Goal: Task Accomplishment & Management: Complete application form

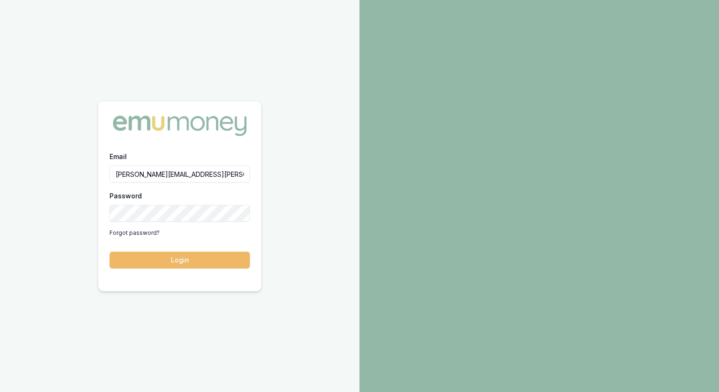
click at [186, 261] on button "Login" at bounding box center [180, 260] width 140 height 17
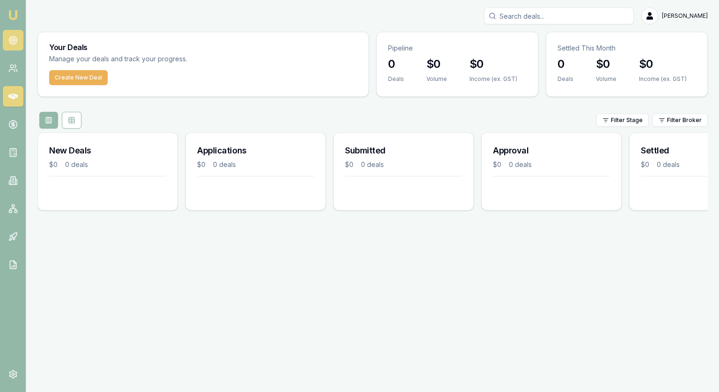
click at [17, 36] on icon at bounding box center [12, 40] width 9 height 9
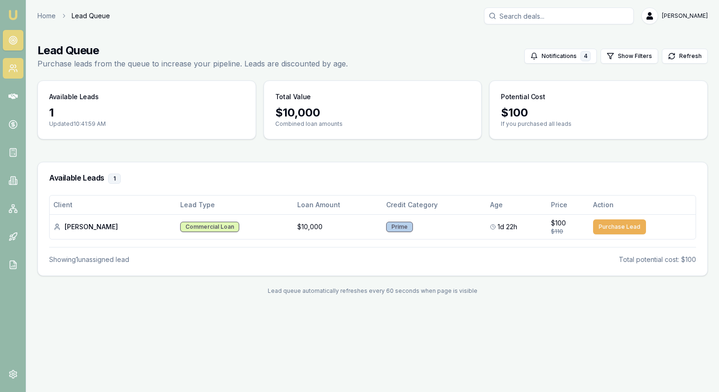
click at [17, 72] on icon at bounding box center [15, 71] width 1 height 2
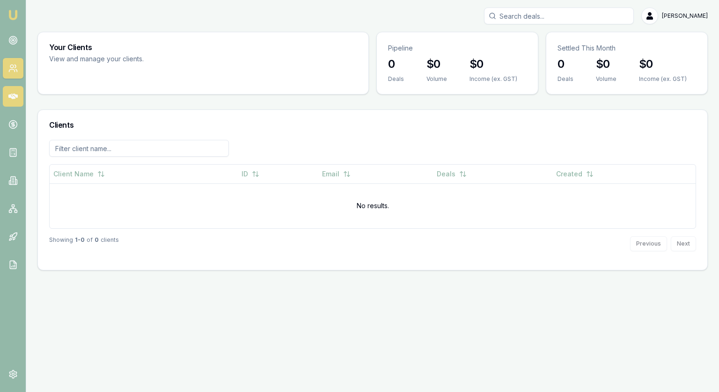
click at [11, 94] on icon at bounding box center [12, 96] width 9 height 9
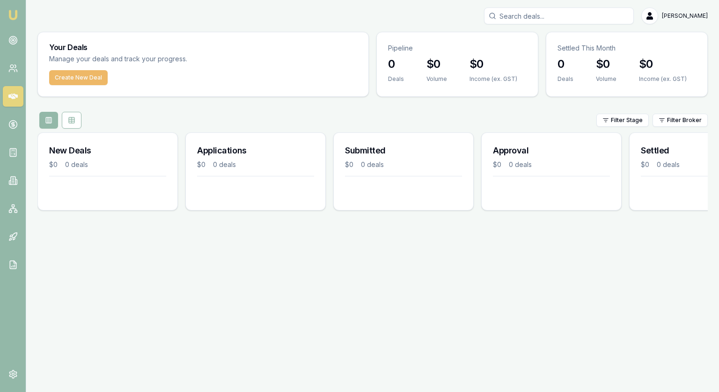
click at [89, 76] on button "Create New Deal" at bounding box center [78, 77] width 59 height 15
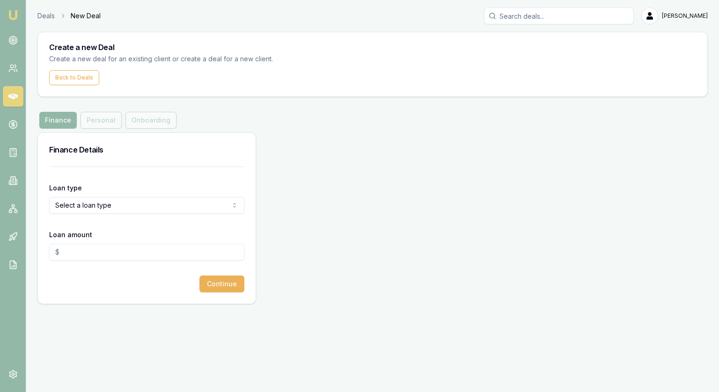
click at [128, 207] on html "Emu Broker Deals New Deal [PERSON_NAME] Toggle Menu Create a new Deal Create a …" at bounding box center [359, 196] width 719 height 392
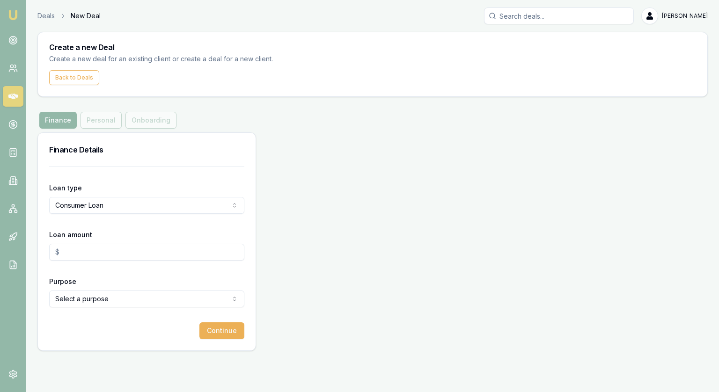
click at [113, 250] on input "Loan amount" at bounding box center [146, 252] width 195 height 17
type input "$50,000.00"
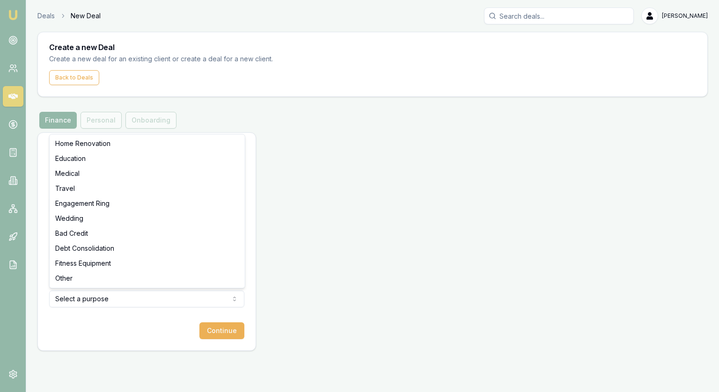
click at [98, 295] on html "Emu Broker Deals New Deal Jonathan Myers Toggle Menu Create a new Deal Create a…" at bounding box center [359, 196] width 719 height 392
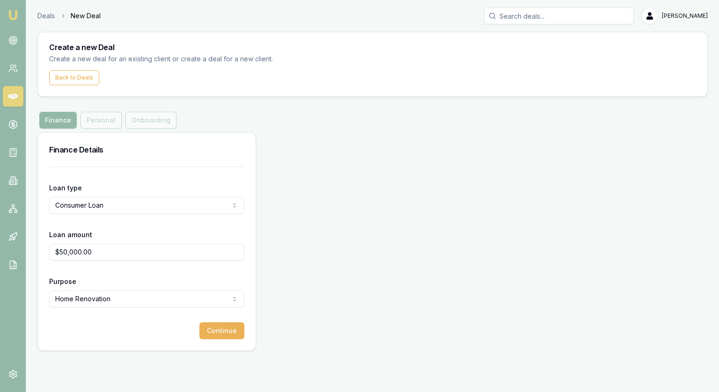
click at [103, 121] on div "Finance Personal Onboarding" at bounding box center [107, 120] width 141 height 17
click at [232, 327] on button "Continue" at bounding box center [221, 331] width 45 height 17
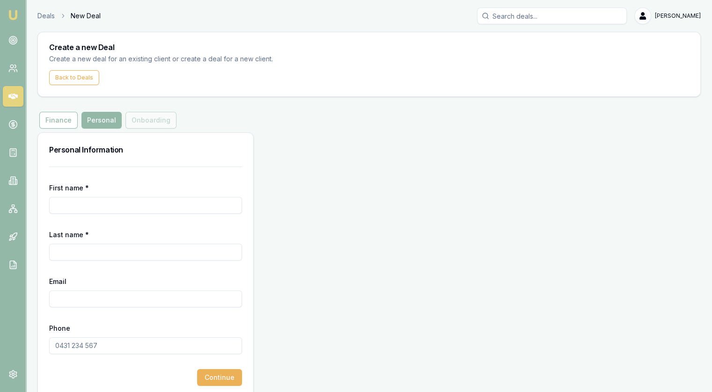
click at [79, 201] on input "First name *" at bounding box center [145, 205] width 193 height 17
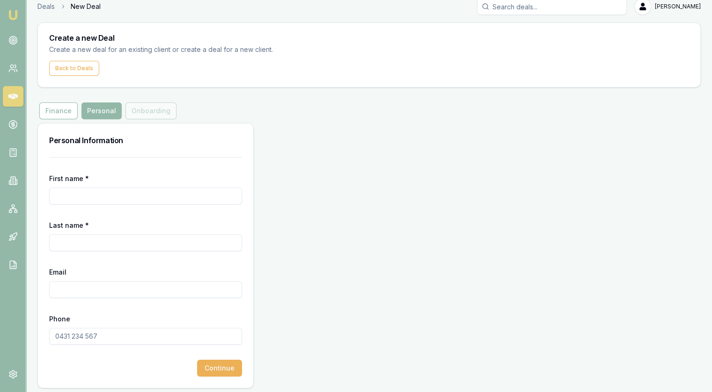
scroll to position [12, 0]
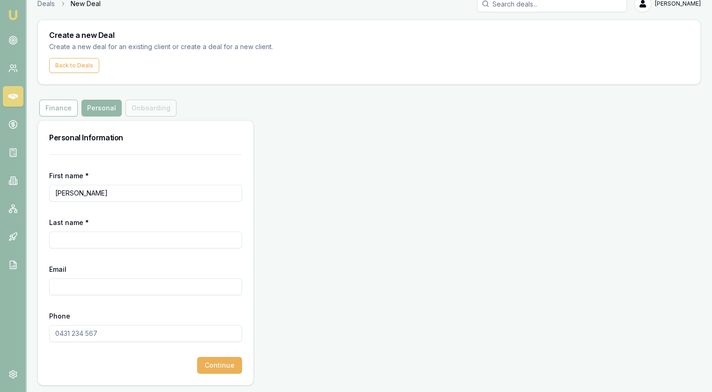
type input "Jon"
type input "r"
type input "t"
type input "Test"
click at [88, 290] on input "Email" at bounding box center [145, 287] width 193 height 17
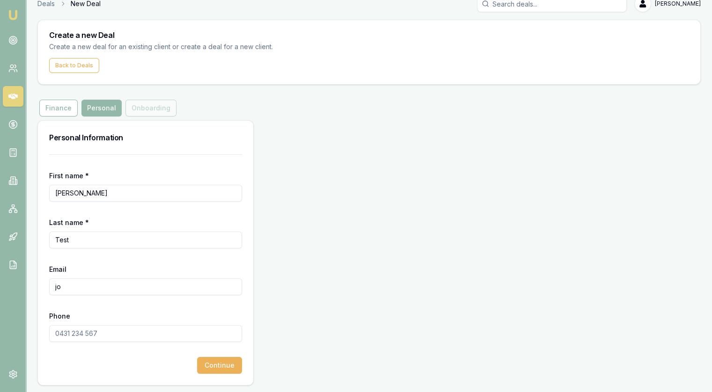
type input "j"
type input "gotnothin@gmail.com"
click at [85, 333] on input "Phone" at bounding box center [145, 333] width 193 height 17
type input "0418 659 130"
click at [225, 362] on button "Continue" at bounding box center [219, 365] width 45 height 17
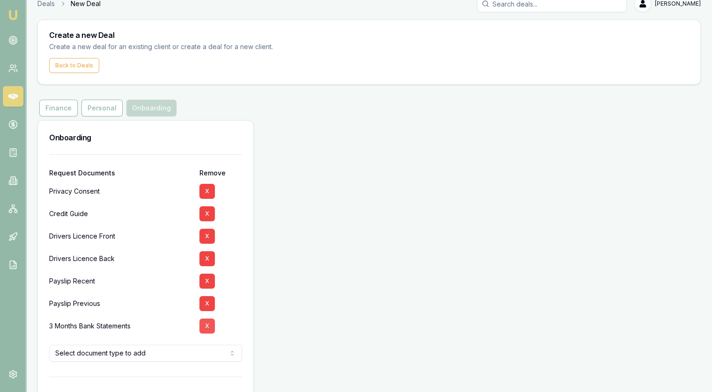
click at [206, 327] on button "X" at bounding box center [206, 326] width 15 height 15
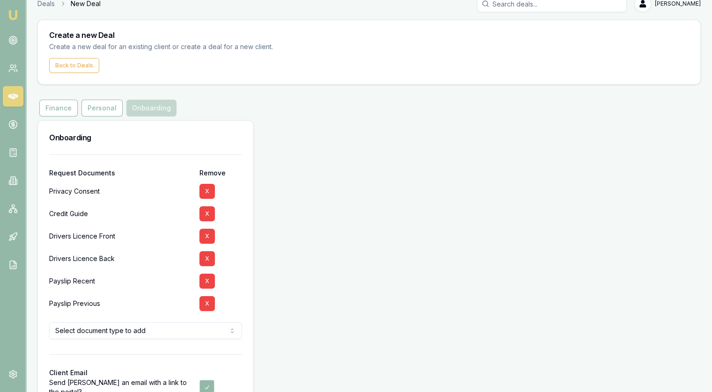
scroll to position [69, 0]
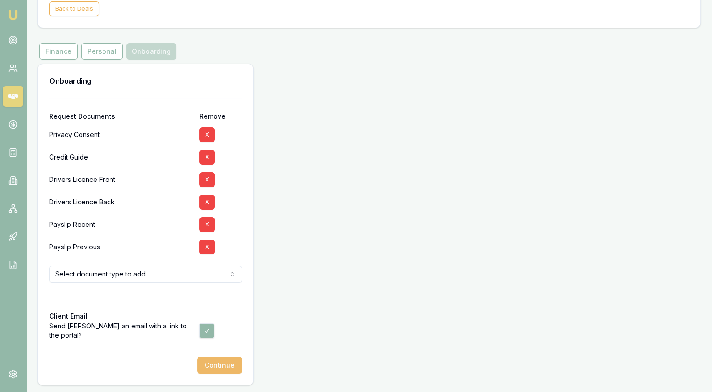
click at [217, 367] on button "Continue" at bounding box center [219, 365] width 45 height 17
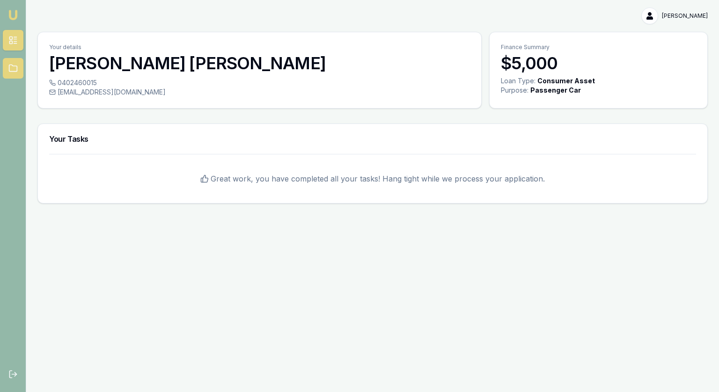
click at [11, 64] on icon at bounding box center [12, 68] width 9 height 9
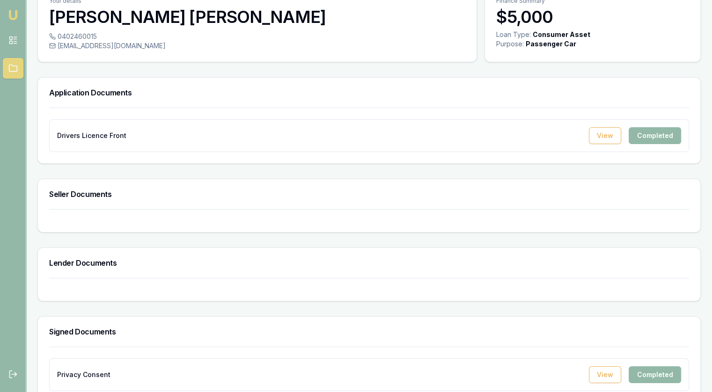
scroll to position [63, 0]
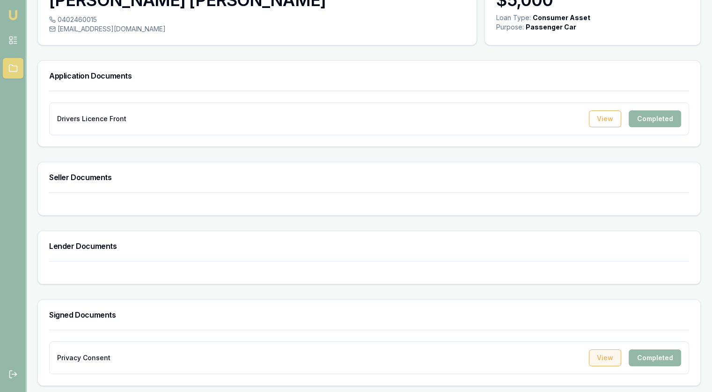
click at [595, 359] on button "View" at bounding box center [605, 358] width 32 height 17
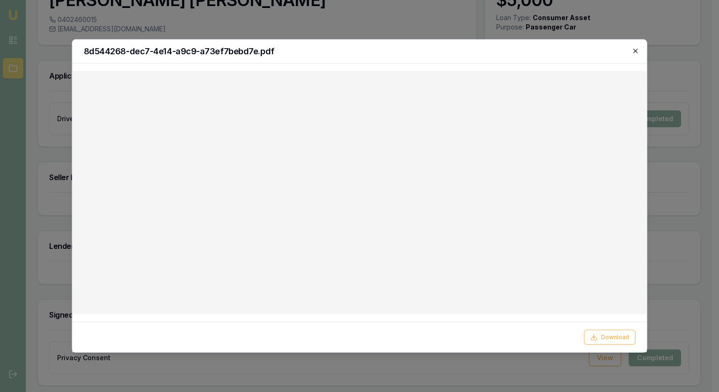
click at [637, 51] on icon "button" at bounding box center [635, 50] width 7 height 7
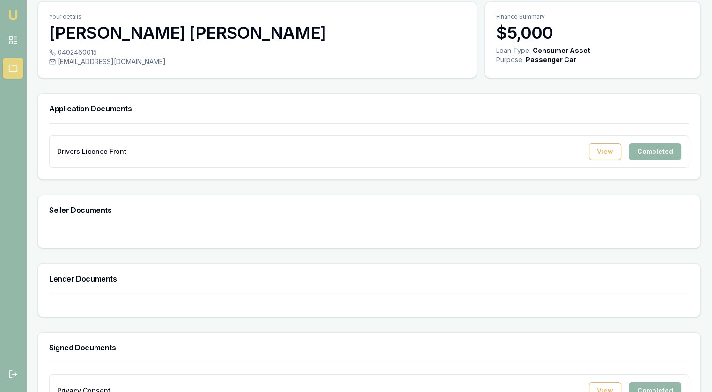
scroll to position [0, 0]
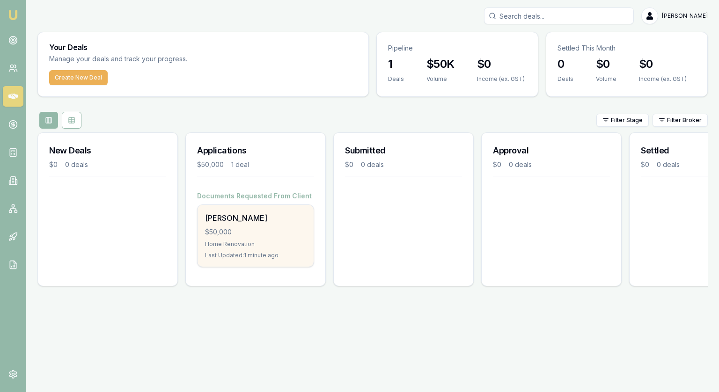
click at [234, 226] on div "Jon Test $50,000 Home Renovation Last Updated: 1 minute ago" at bounding box center [256, 236] width 116 height 62
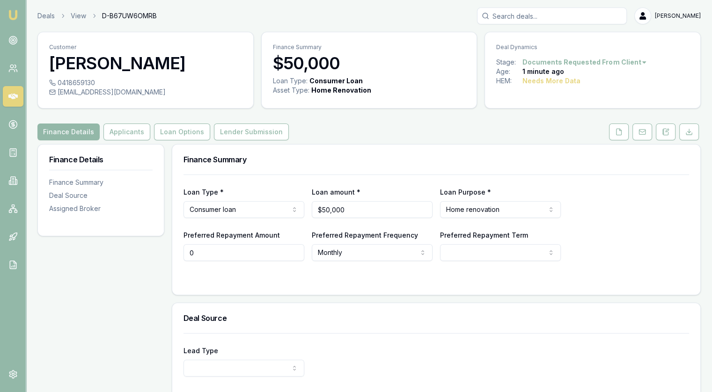
click at [208, 255] on input "0" at bounding box center [244, 252] width 121 height 17
type input "$0"
click at [348, 258] on html "Emu Broker Deals View D-B67UW6OMRB [PERSON_NAME] Toggle Menu Customer [PERSON_N…" at bounding box center [356, 196] width 712 height 392
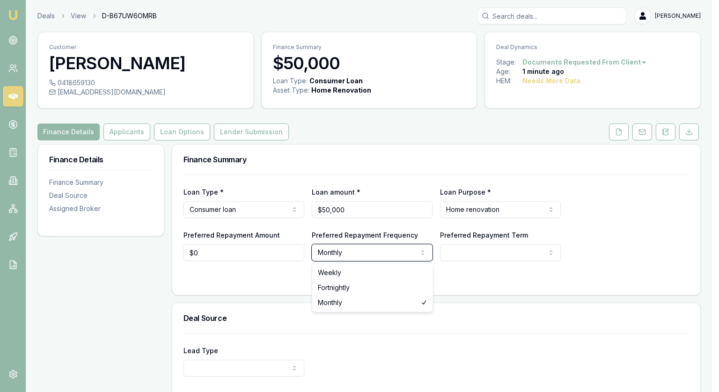
click at [488, 260] on html "Emu Broker Deals View D-B67UW6OMRB [PERSON_NAME] Toggle Menu Customer [PERSON_N…" at bounding box center [359, 196] width 719 height 392
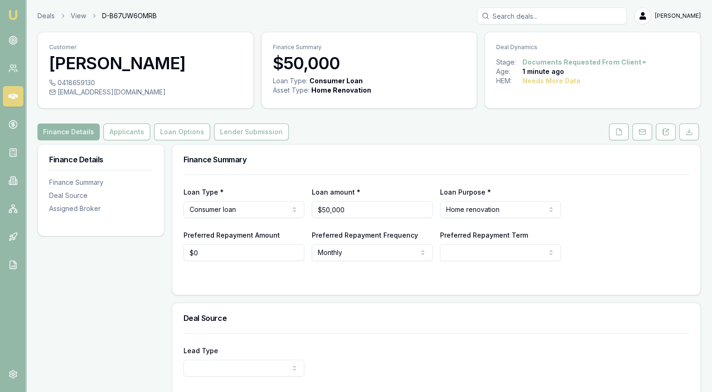
click at [489, 252] on html "Emu Broker Deals View D-B67UW6OMRB [PERSON_NAME] Toggle Menu Customer [PERSON_N…" at bounding box center [356, 196] width 712 height 392
click at [481, 260] on html "Emu Broker Deals View D-B67UW6OMRB [PERSON_NAME] Toggle Menu Customer [PERSON_N…" at bounding box center [356, 196] width 712 height 392
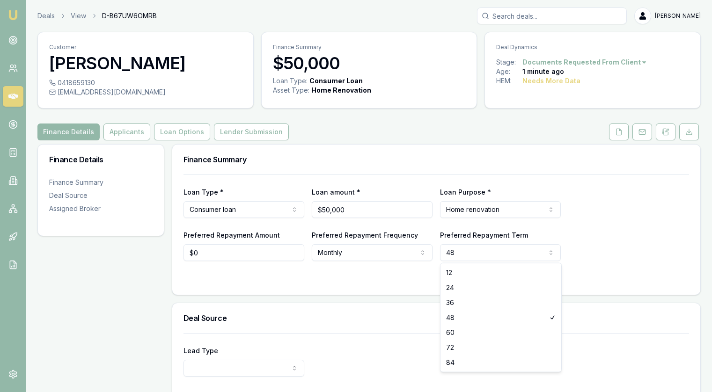
select select "36"
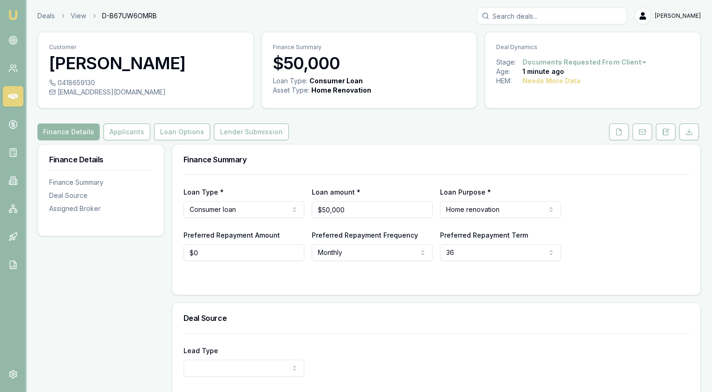
click at [361, 271] on form "Loan Type * Consumer loan Consumer loan Consumer asset Commercial loan Commerci…" at bounding box center [437, 229] width 506 height 109
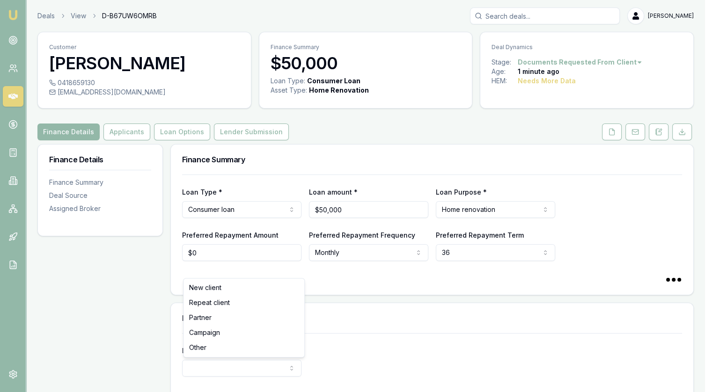
click at [232, 368] on html "Emu Broker Deals View D-B67UW6OMRB [PERSON_NAME] Toggle Menu Customer [PERSON_N…" at bounding box center [356, 196] width 712 height 392
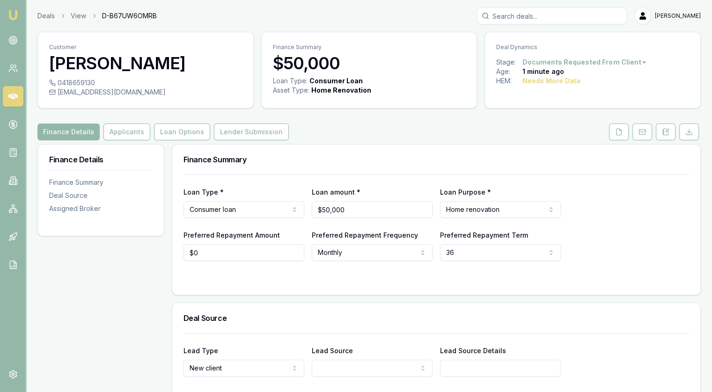
click at [269, 278] on div at bounding box center [437, 279] width 506 height 7
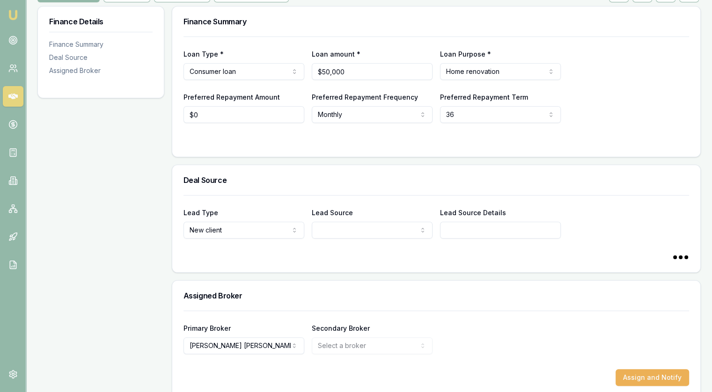
scroll to position [140, 0]
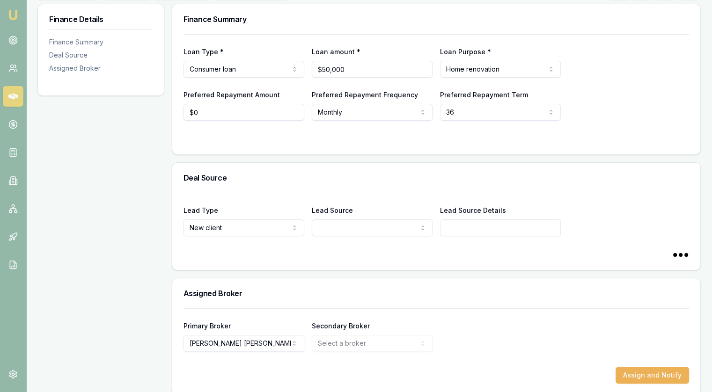
click at [347, 231] on html "Emu Broker Deals View D-B67UW6OMRB [PERSON_NAME] Toggle Menu Customer [PERSON_N…" at bounding box center [356, 56] width 712 height 392
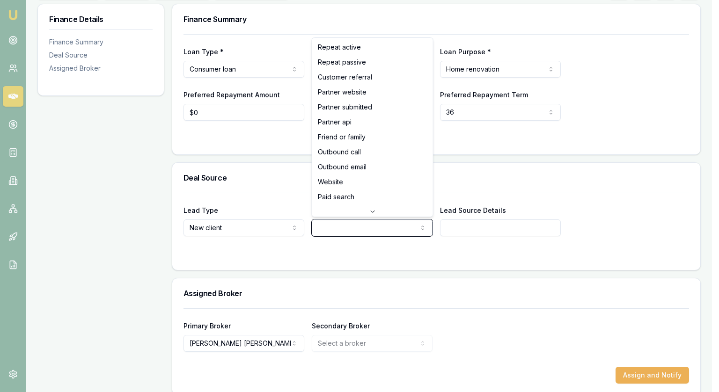
click at [347, 231] on html "Emu Broker Deals View D-B67UW6OMRB [PERSON_NAME] Toggle Menu Customer [PERSON_N…" at bounding box center [359, 56] width 719 height 392
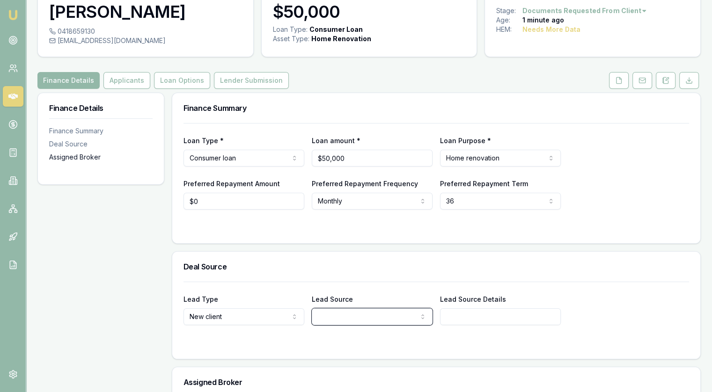
scroll to position [0, 0]
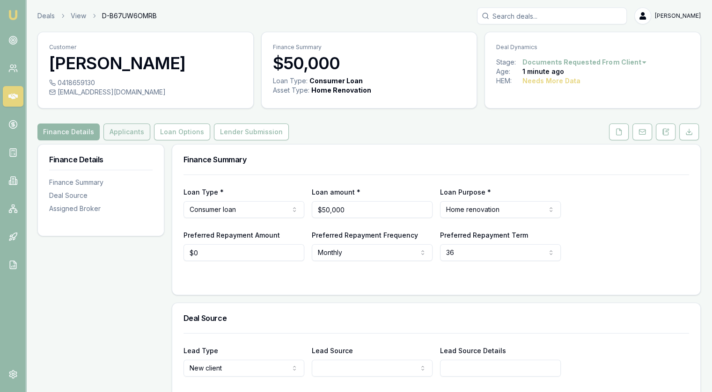
click at [123, 136] on button "Applicants" at bounding box center [126, 132] width 47 height 17
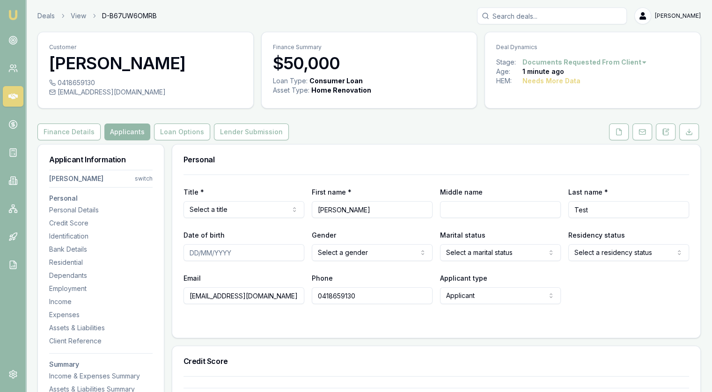
click at [298, 204] on html "Emu Broker Deals View D-B67UW6OMRB [PERSON_NAME] Toggle Menu Customer [PERSON_N…" at bounding box center [356, 196] width 712 height 392
click at [247, 254] on input "Date of birth" at bounding box center [244, 252] width 121 height 17
click at [259, 277] on div "Email [EMAIL_ADDRESS][DOMAIN_NAME]" at bounding box center [244, 288] width 121 height 32
click at [625, 134] on button at bounding box center [619, 132] width 20 height 17
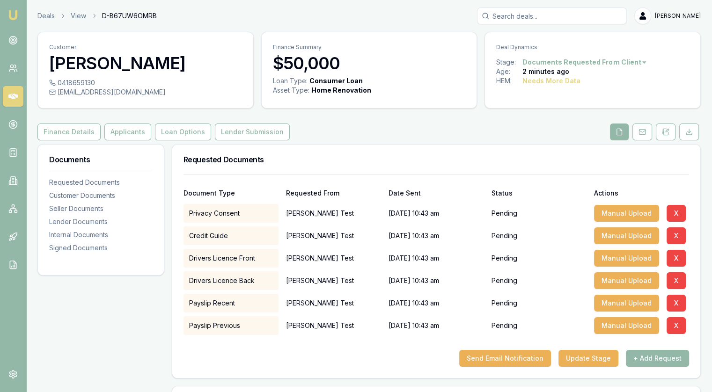
click at [198, 234] on div "Credit Guide" at bounding box center [231, 236] width 95 height 19
click at [642, 131] on icon at bounding box center [642, 131] width 7 height 7
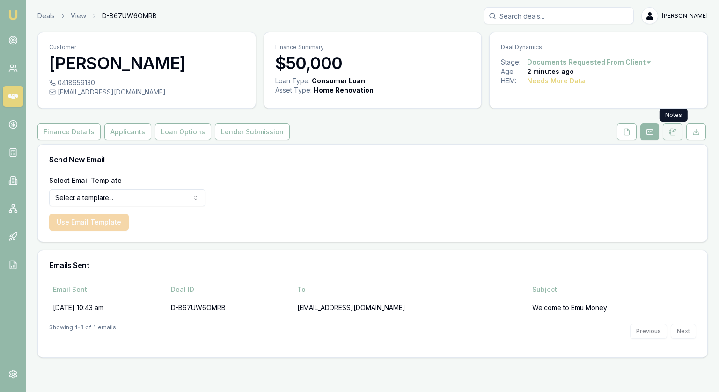
click at [672, 129] on icon at bounding box center [672, 131] width 7 height 7
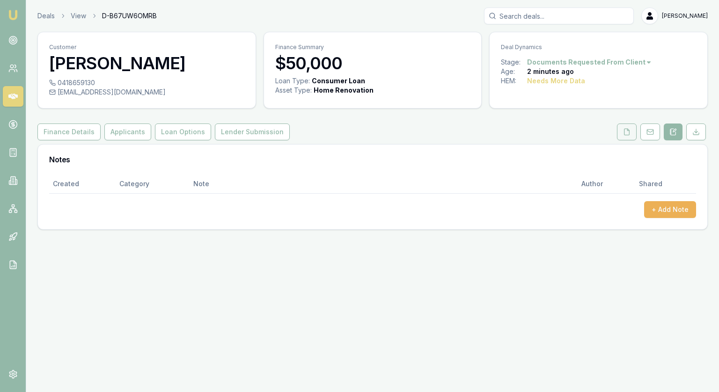
click at [625, 137] on button at bounding box center [627, 132] width 20 height 17
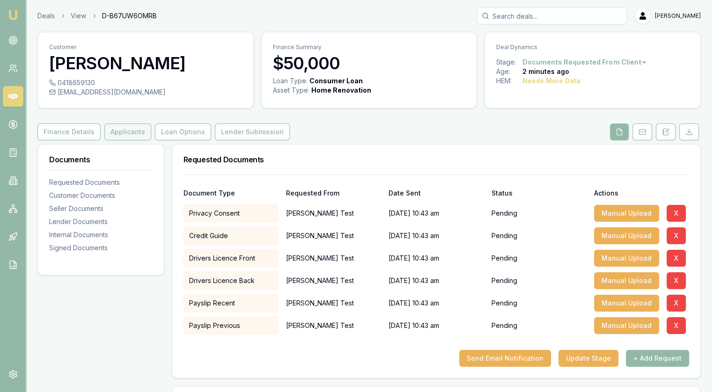
click at [117, 128] on button "Applicants" at bounding box center [127, 132] width 47 height 17
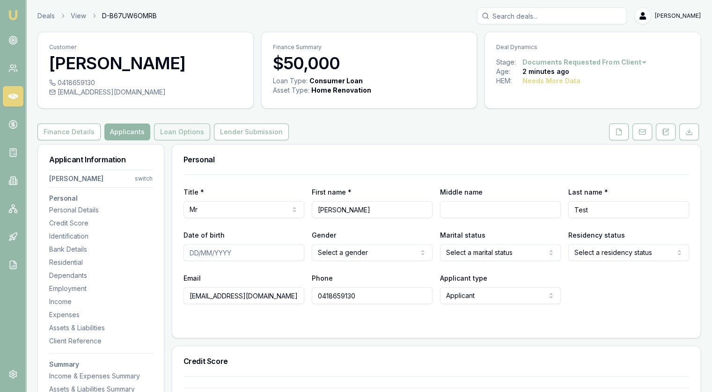
click at [170, 134] on button "Loan Options" at bounding box center [182, 132] width 56 height 17
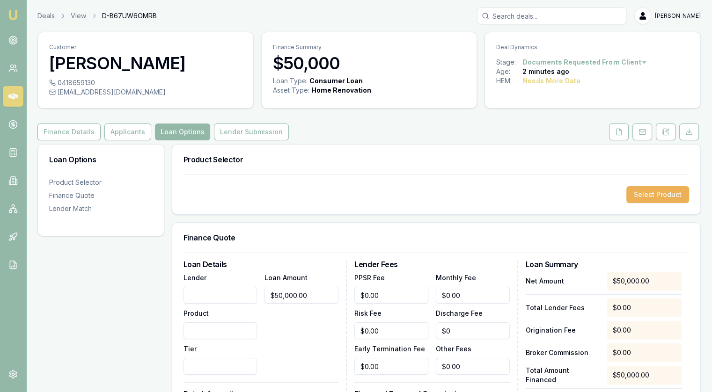
click at [223, 288] on input "Lender" at bounding box center [221, 295] width 74 height 17
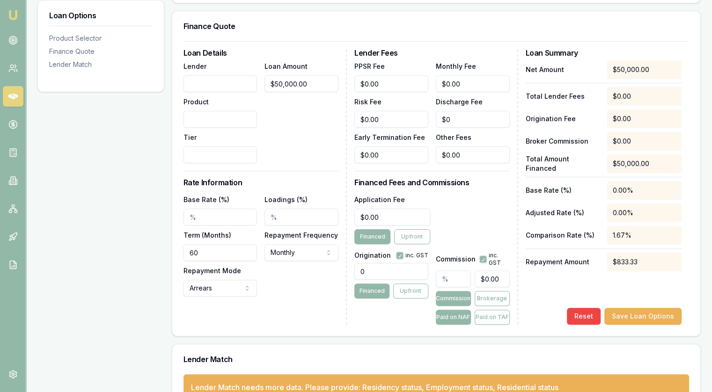
scroll to position [191, 0]
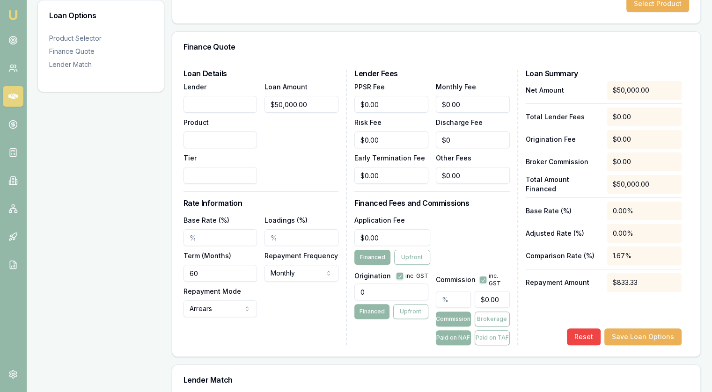
click at [199, 137] on input "Product" at bounding box center [221, 140] width 74 height 17
click at [205, 176] on input "Tier" at bounding box center [221, 175] width 74 height 17
click at [213, 244] on input "Base Rate (%)" at bounding box center [221, 237] width 74 height 17
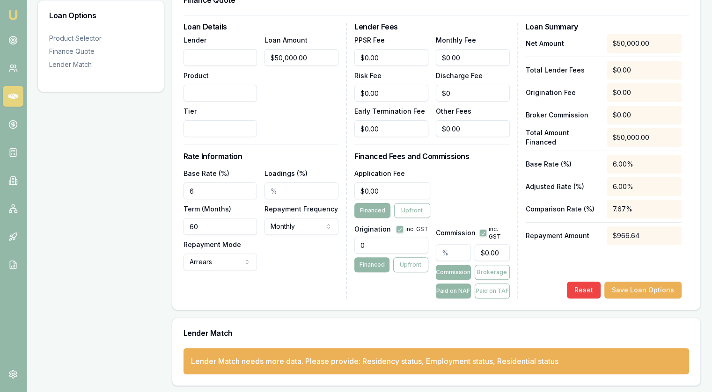
scroll to position [97, 0]
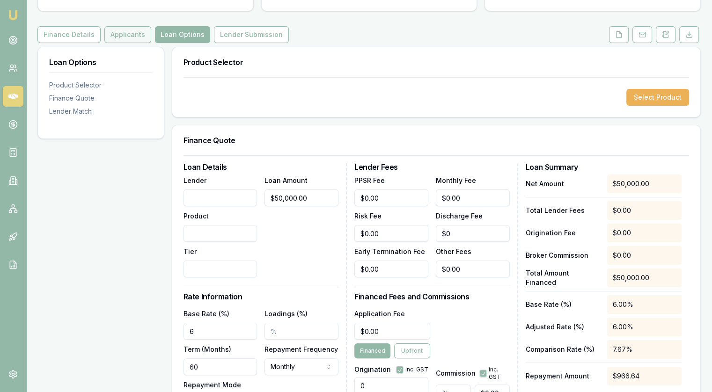
type input "6.00%"
click at [119, 32] on button "Applicants" at bounding box center [127, 34] width 47 height 17
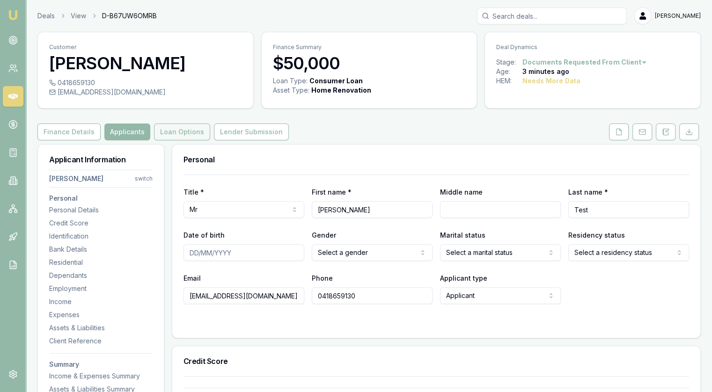
click at [161, 132] on button "Loan Options" at bounding box center [182, 132] width 56 height 17
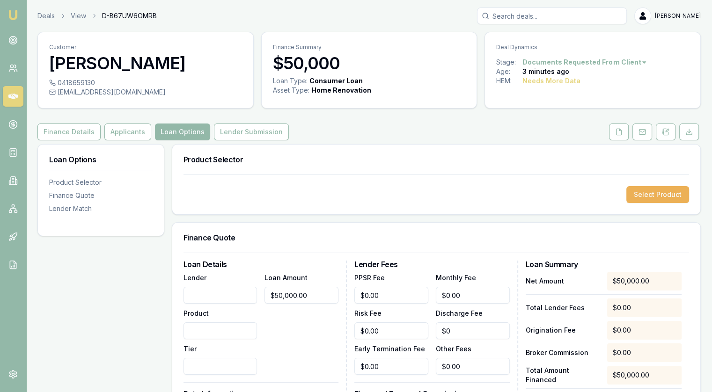
click at [219, 292] on input "Lender" at bounding box center [221, 295] width 74 height 17
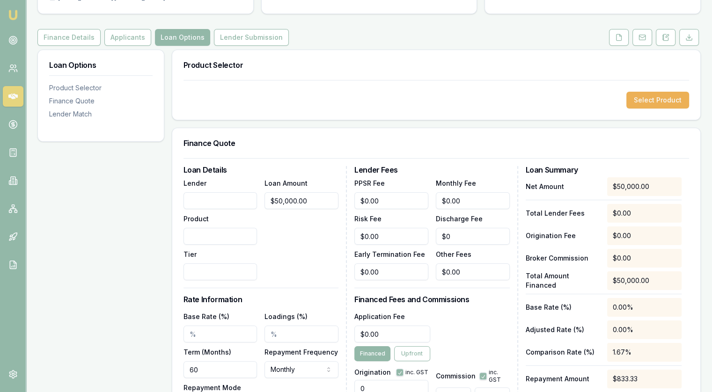
scroll to position [47, 0]
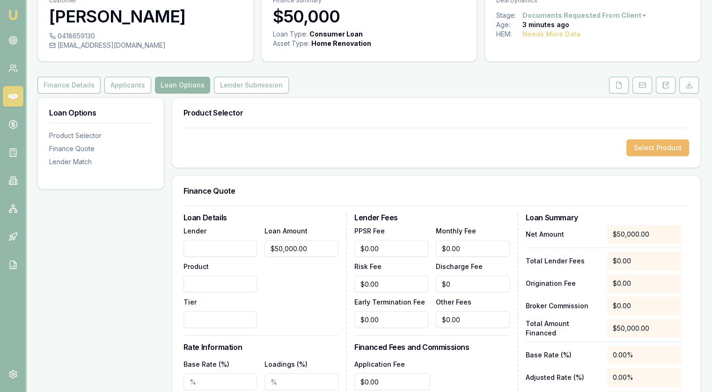
click at [637, 146] on button "Select Product" at bounding box center [657, 148] width 63 height 17
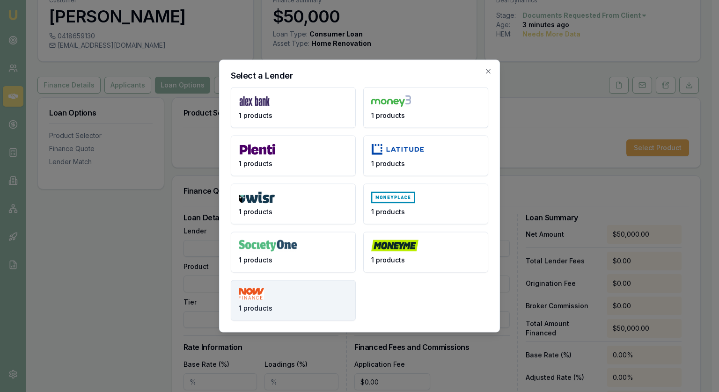
click at [277, 292] on button "1 products" at bounding box center [293, 300] width 125 height 41
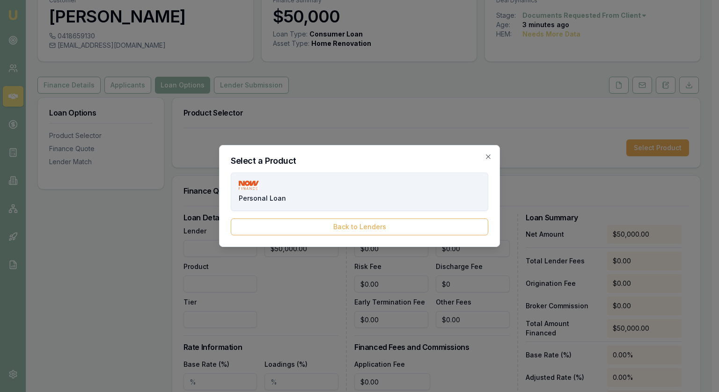
click at [256, 189] on img at bounding box center [249, 185] width 20 height 9
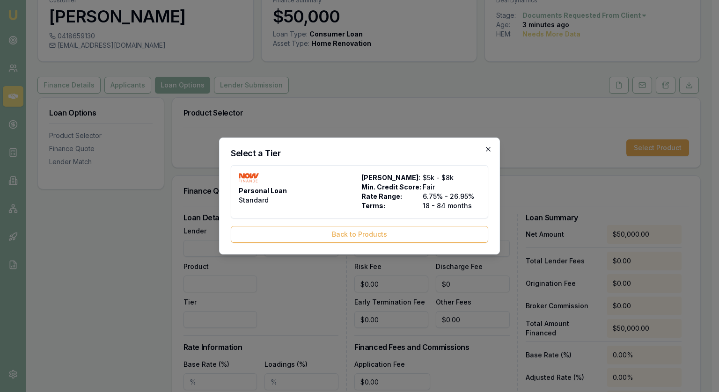
click at [487, 150] on icon "button" at bounding box center [488, 149] width 7 height 7
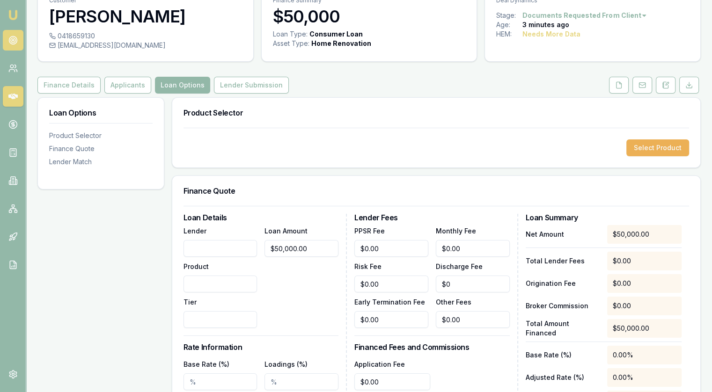
click at [19, 43] on link at bounding box center [13, 40] width 21 height 21
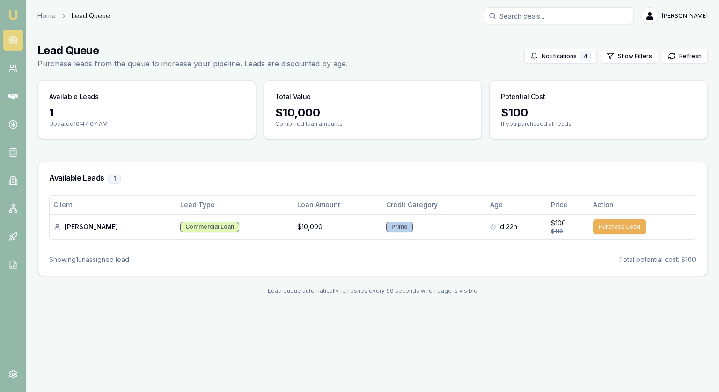
click at [11, 37] on icon at bounding box center [12, 40] width 9 height 9
click at [7, 70] on link at bounding box center [13, 68] width 21 height 21
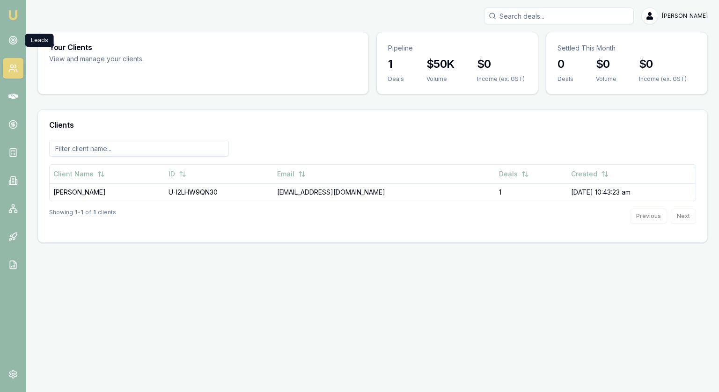
click at [22, 25] on nav "Emu Broker" at bounding box center [13, 141] width 26 height 283
click at [14, 41] on icon at bounding box center [12, 40] width 9 height 9
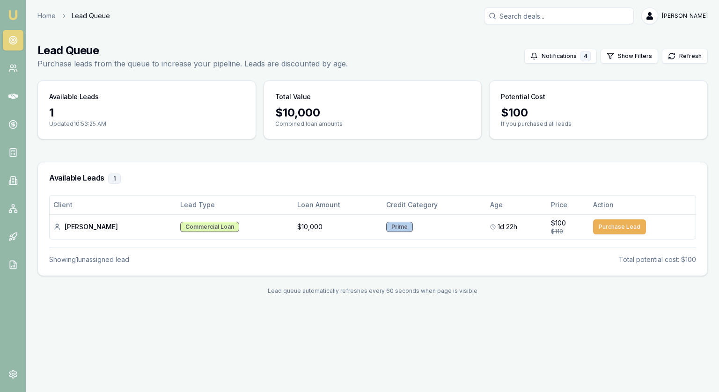
click at [11, 37] on circle at bounding box center [13, 41] width 8 height 8
click at [7, 43] on link at bounding box center [13, 40] width 21 height 21
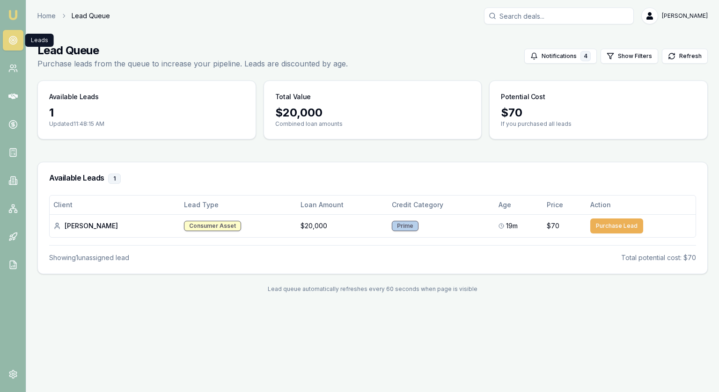
click at [11, 37] on circle at bounding box center [13, 41] width 8 height 8
